Goal: Task Accomplishment & Management: Use online tool/utility

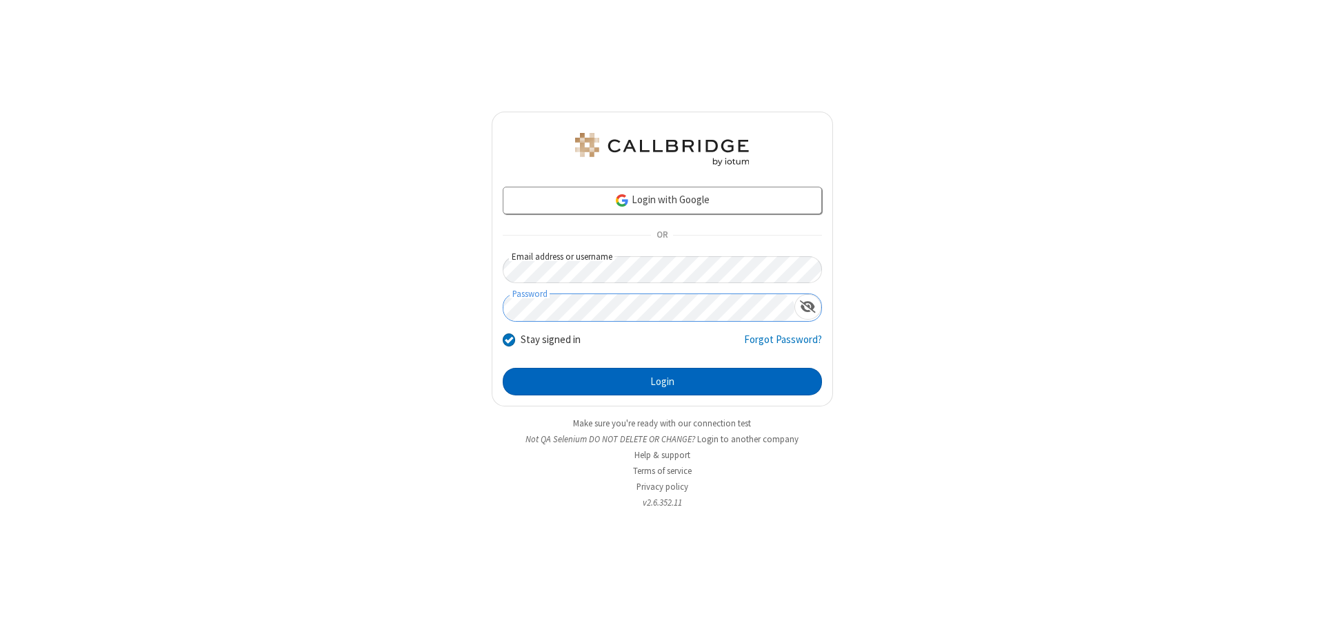
click at [662, 382] on button "Login" at bounding box center [662, 382] width 319 height 28
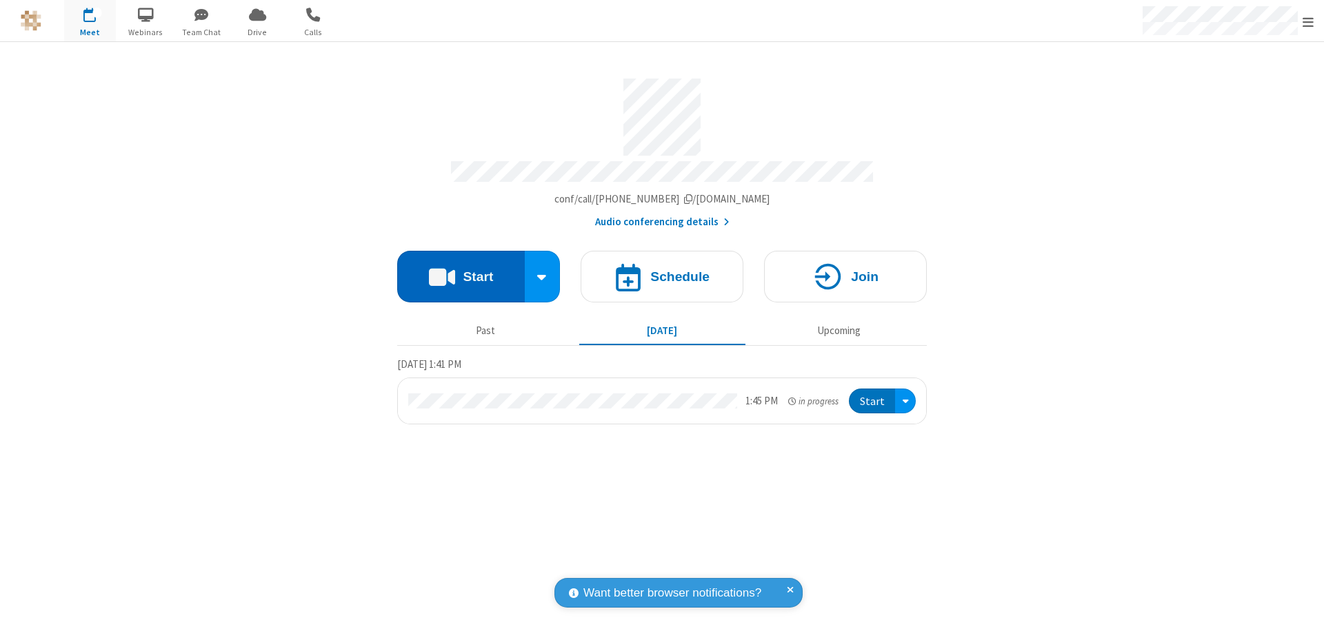
click at [461, 270] on button "Start" at bounding box center [461, 277] width 128 height 52
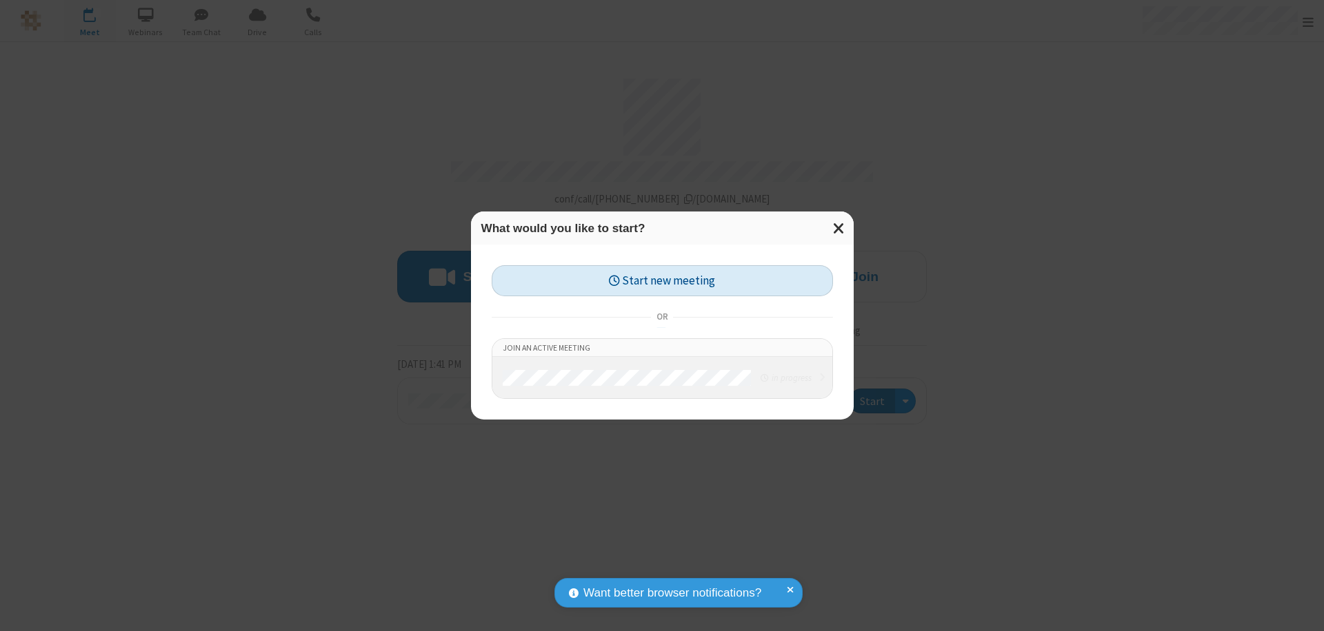
click at [662, 281] on button "Start new meeting" at bounding box center [662, 280] width 341 height 31
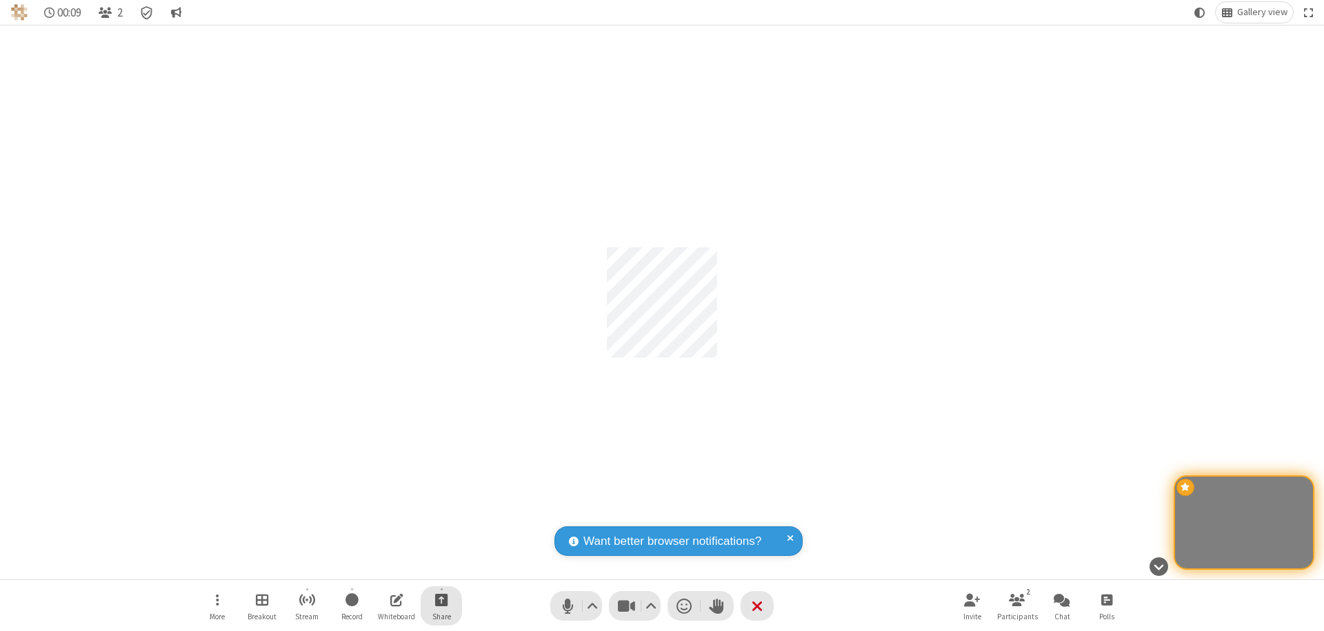
click at [441, 600] on span "Start sharing" at bounding box center [441, 600] width 13 height 17
click at [385, 567] on span "Share my screen" at bounding box center [386, 568] width 16 height 12
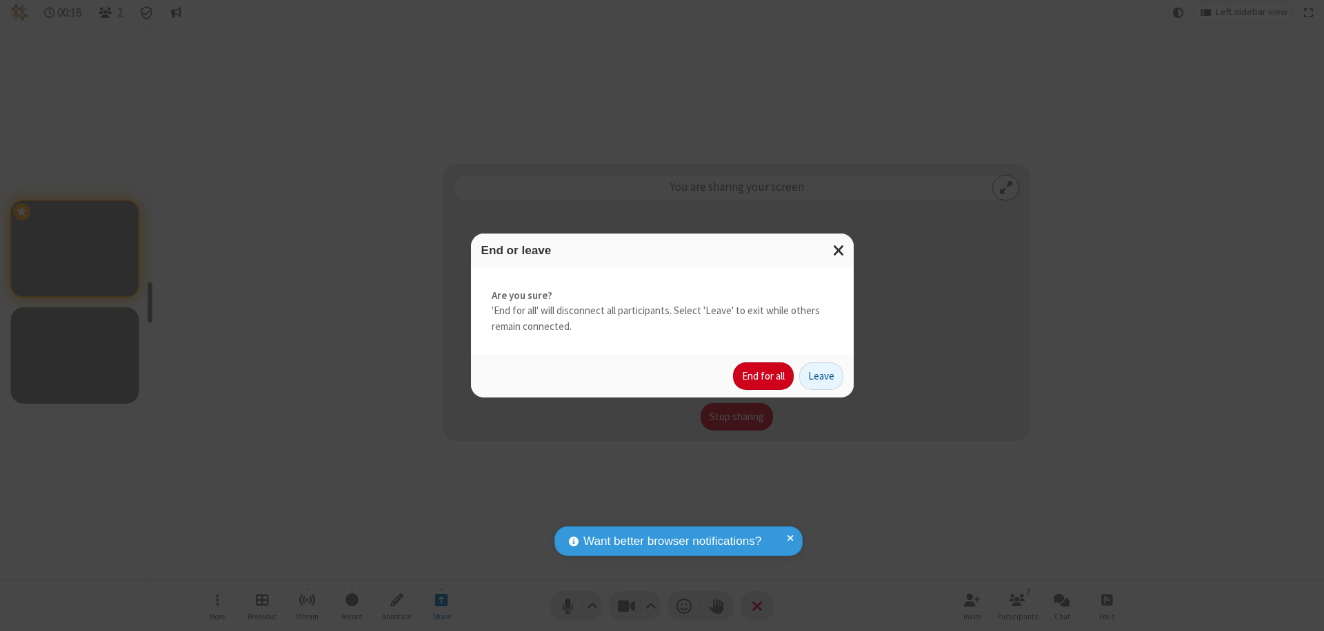
click at [764, 376] on button "End for all" at bounding box center [763, 377] width 61 height 28
